Goal: Navigation & Orientation: Find specific page/section

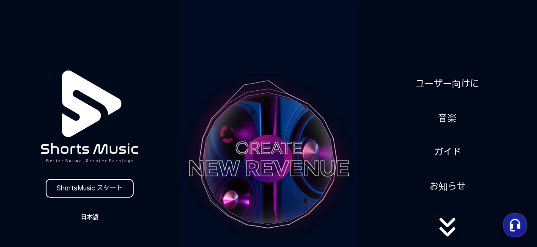
click at [85, 220] on button "日本語" at bounding box center [89, 217] width 41 height 12
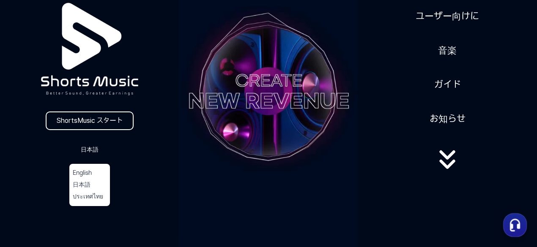
scroll to position [73, 0]
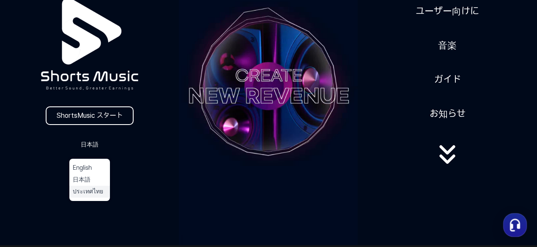
click at [91, 193] on button "ประเทศไทย" at bounding box center [90, 192] width 34 height 8
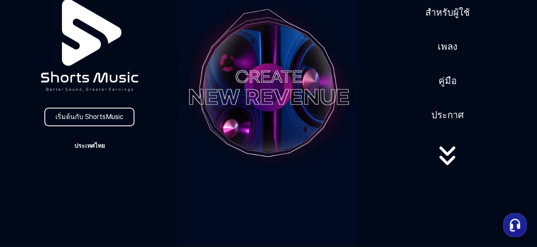
drag, startPoint x: 0, startPoint y: 0, endPoint x: 95, endPoint y: 140, distance: 168.9
click at [95, 140] on button "ประเทศไทย" at bounding box center [89, 146] width 41 height 12
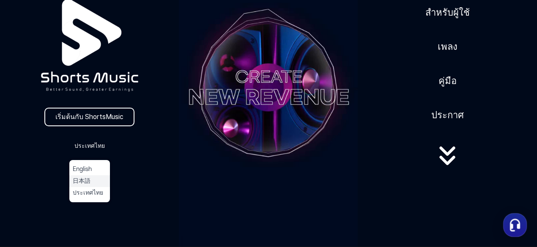
click at [95, 176] on li "日本語" at bounding box center [89, 181] width 41 height 12
click at [98, 194] on button "ประเทศไทย" at bounding box center [90, 193] width 34 height 8
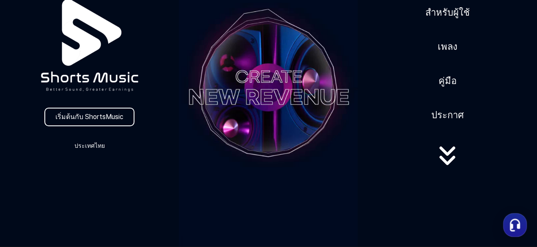
click at [94, 153] on div "เริ่มต้นกับ ShortsMusic ประเทศไทย สำหรับผู้ใช้ เพลง คู่มือ ประกาศ" at bounding box center [268, 88] width 537 height 318
click at [91, 144] on button "ประเทศไทย" at bounding box center [89, 146] width 41 height 12
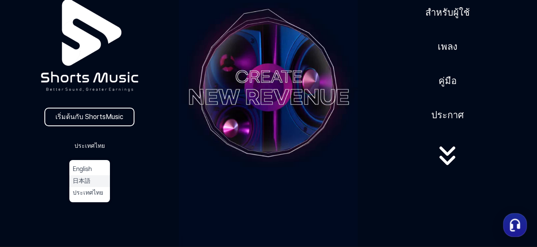
click at [92, 180] on button "日本語" at bounding box center [90, 181] width 34 height 8
